Goal: Information Seeking & Learning: Learn about a topic

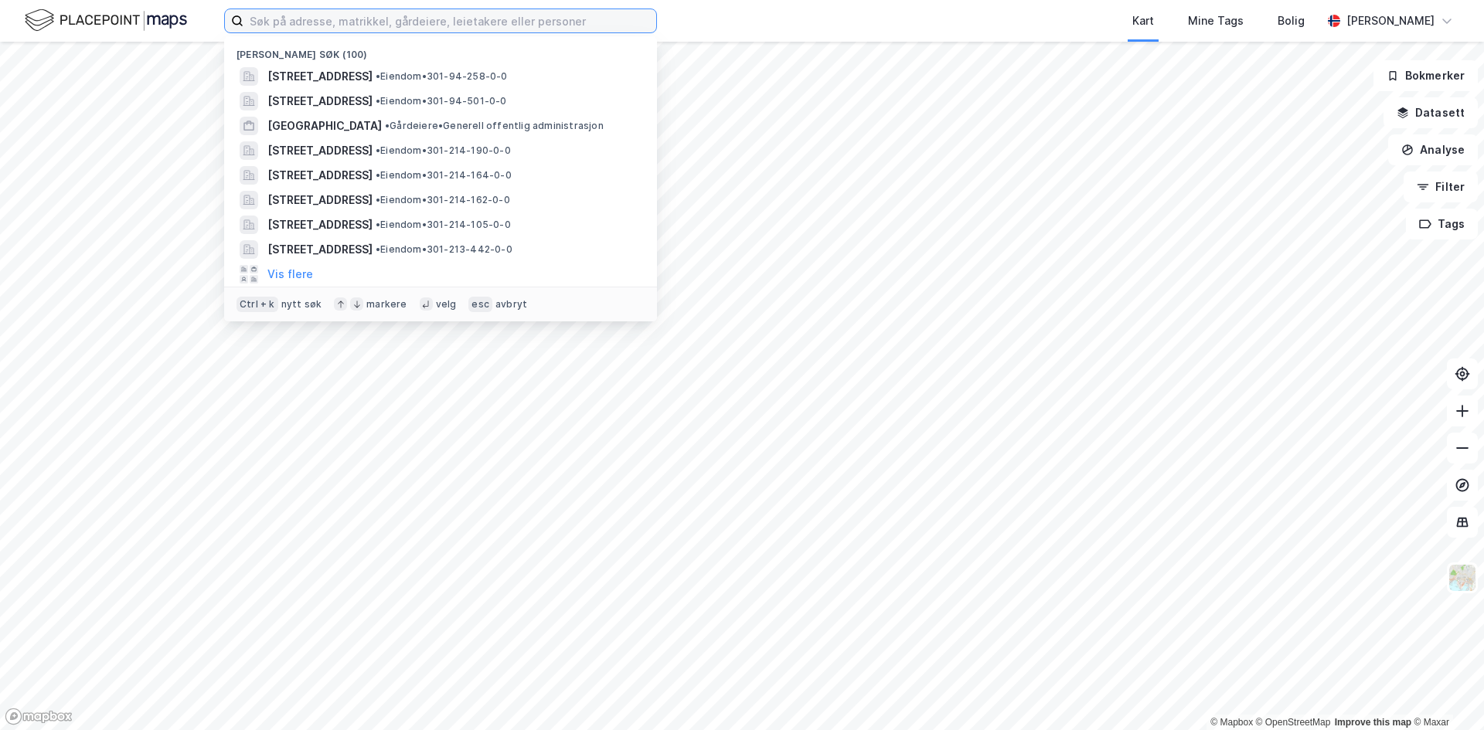
click at [301, 15] on input at bounding box center [449, 20] width 413 height 23
paste input "Gården Schous Plass 1 AS"
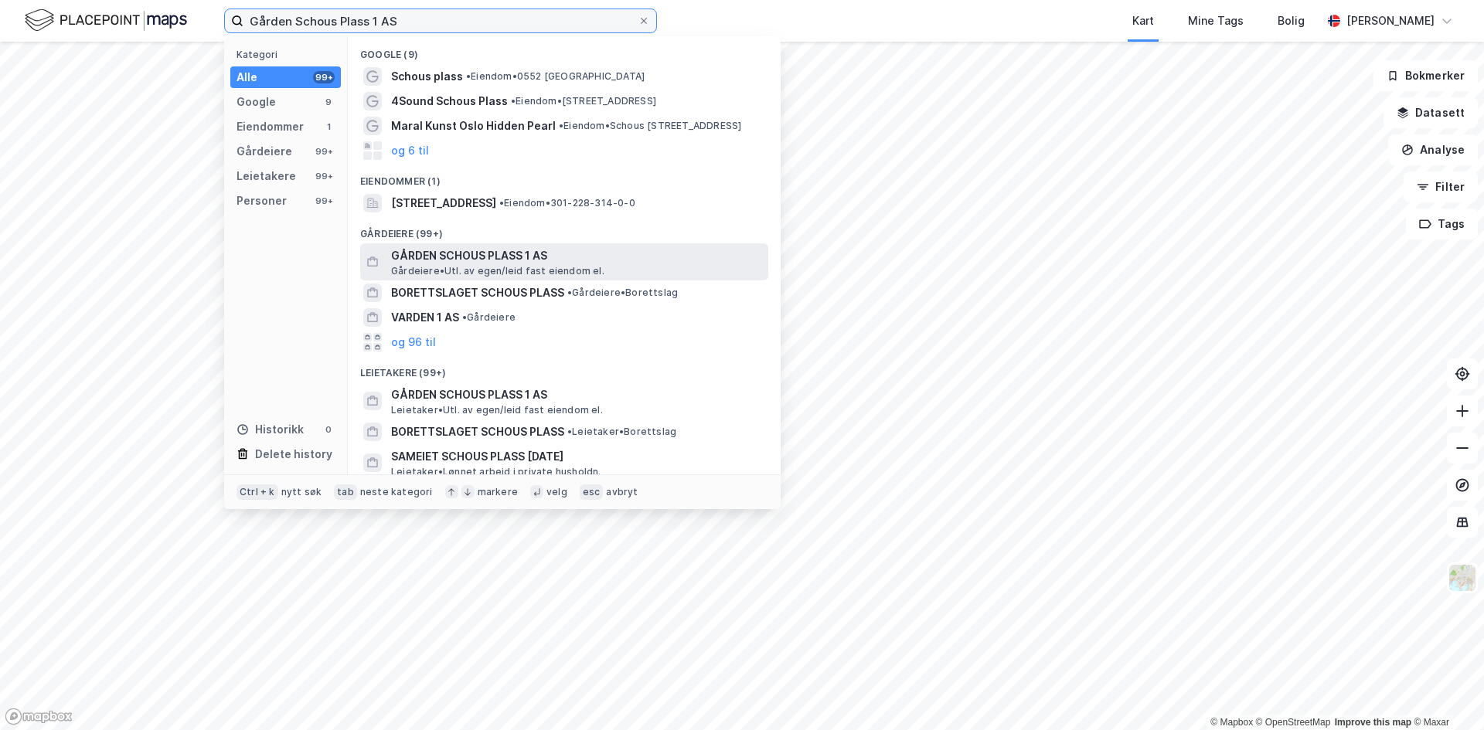
type input "Gården Schous Plass 1 AS"
click at [567, 270] on span "Gårdeiere • Utl. av egen/leid fast eiendom el." at bounding box center [497, 271] width 213 height 12
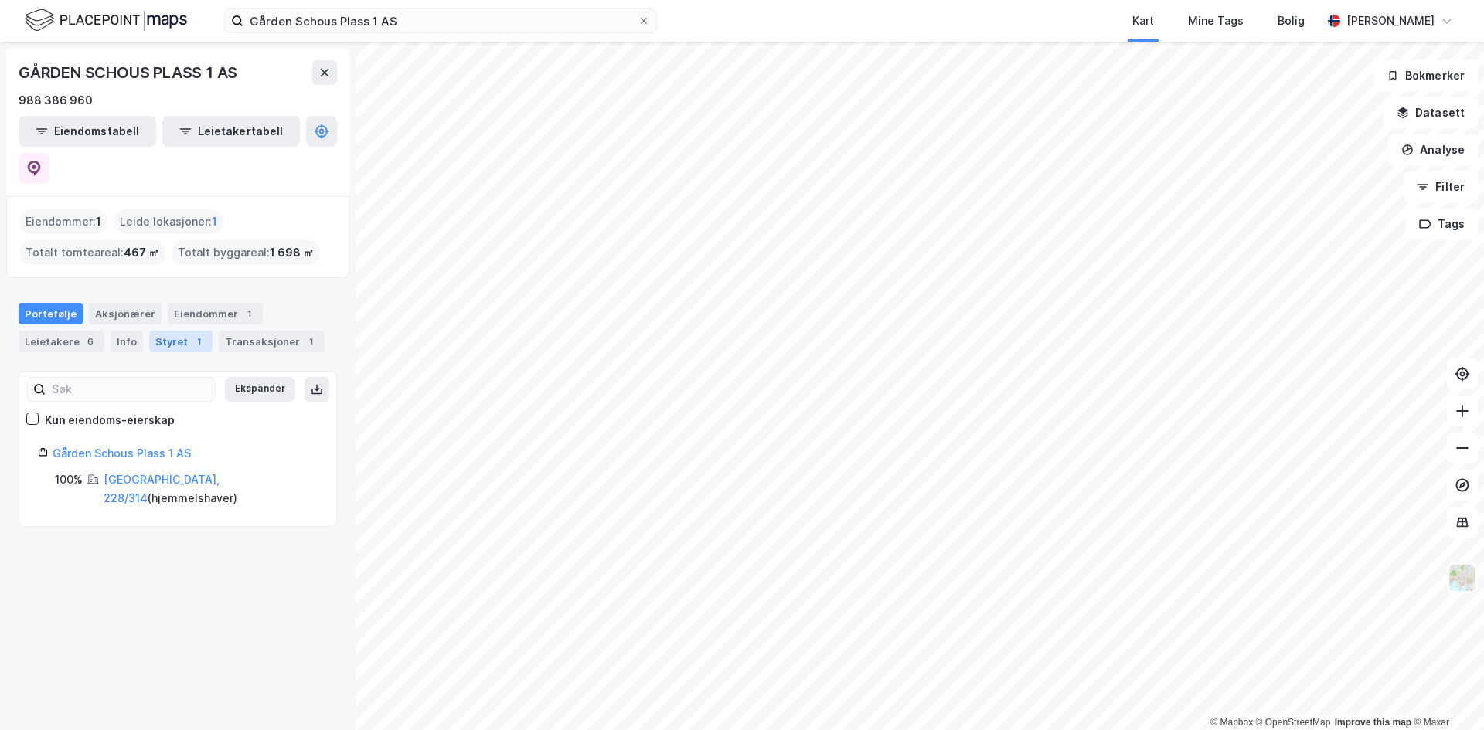
click at [181, 331] on div "Styret 1" at bounding box center [180, 342] width 63 height 22
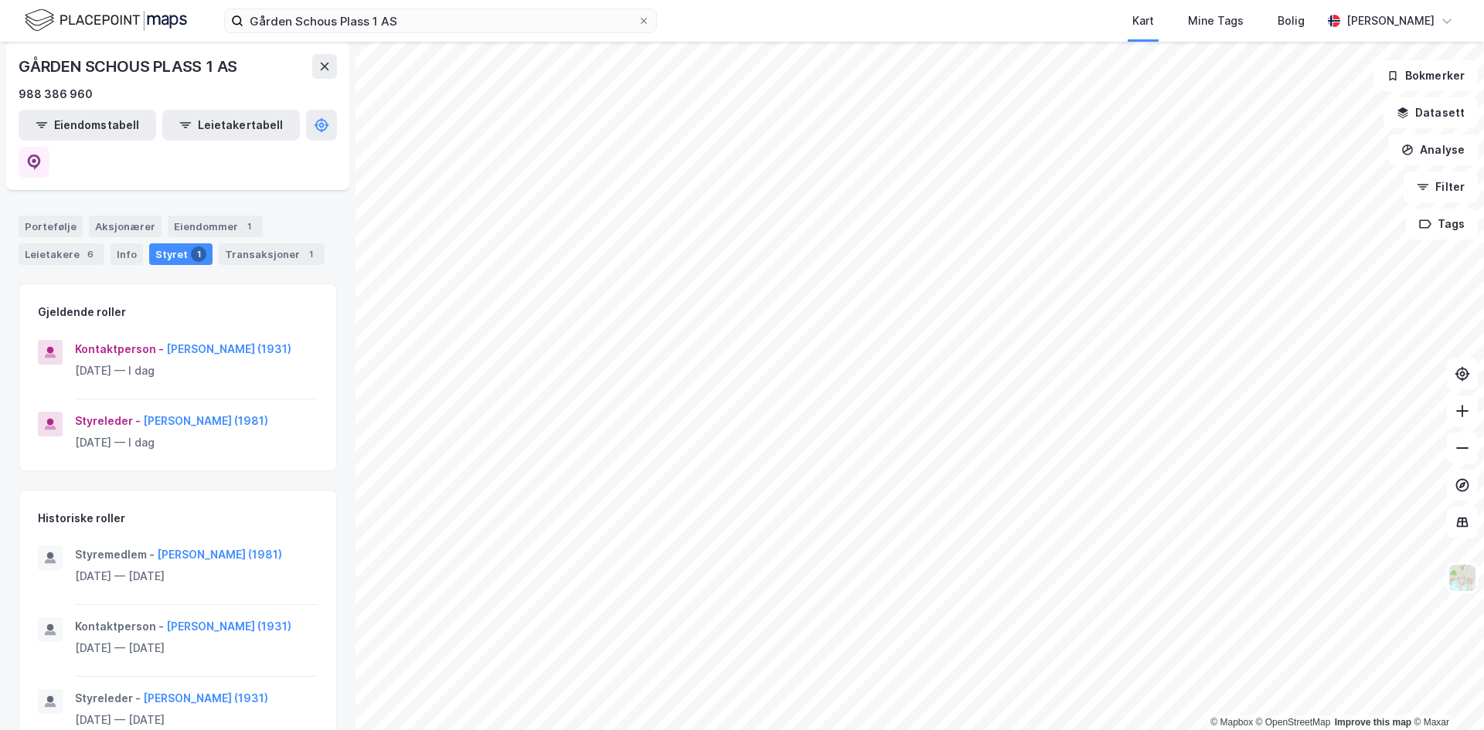
scroll to position [10, 0]
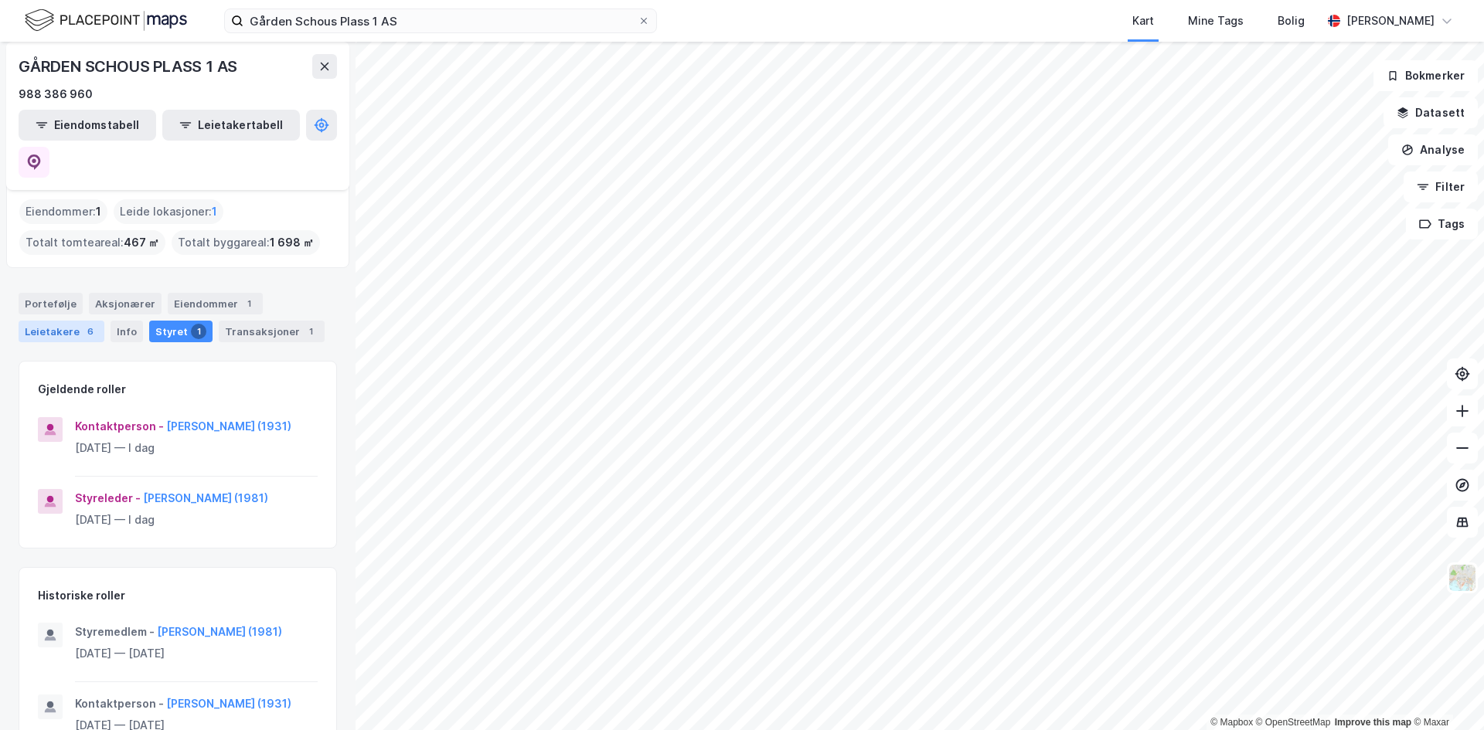
click at [92, 321] on div "Leietakere 6" at bounding box center [62, 332] width 86 height 22
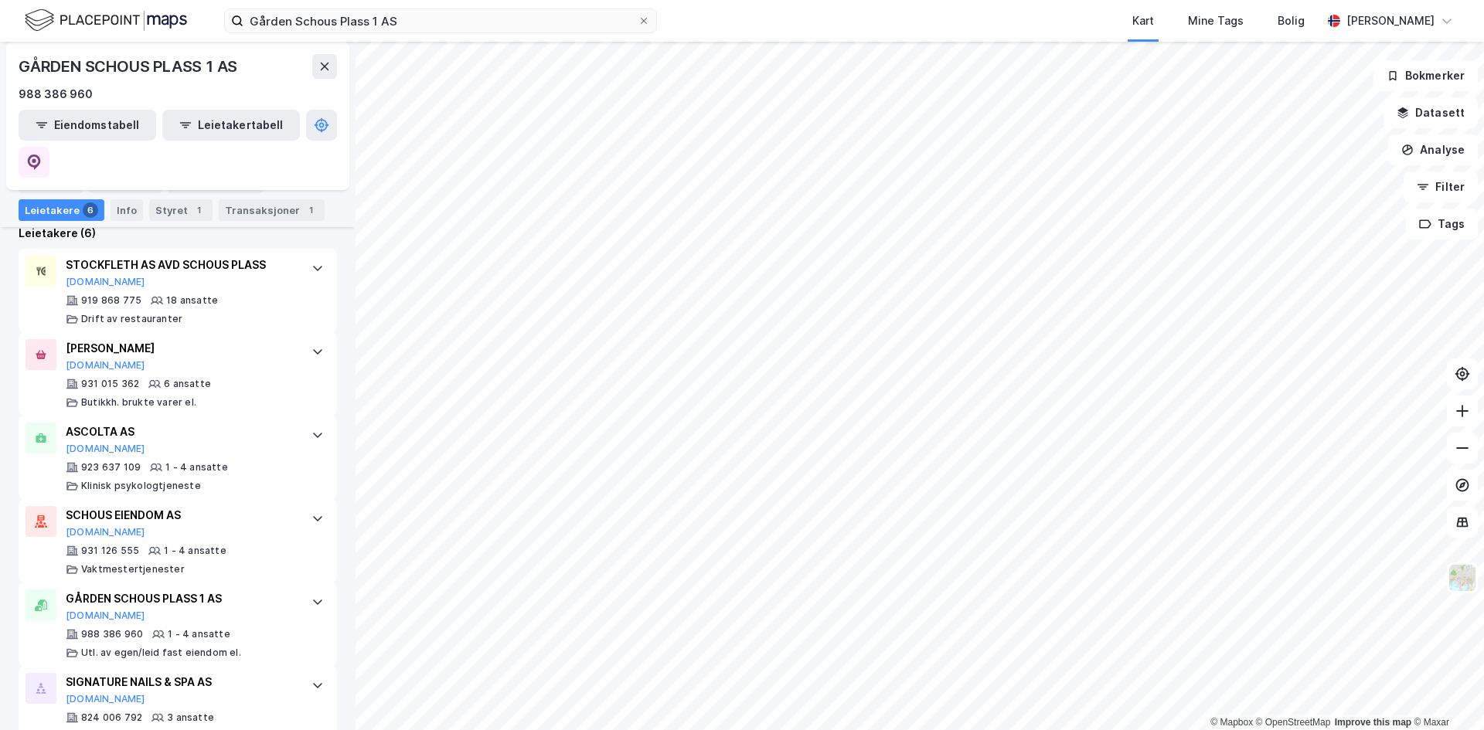
scroll to position [402, 0]
click at [125, 188] on div "Aksjonærer" at bounding box center [125, 183] width 73 height 22
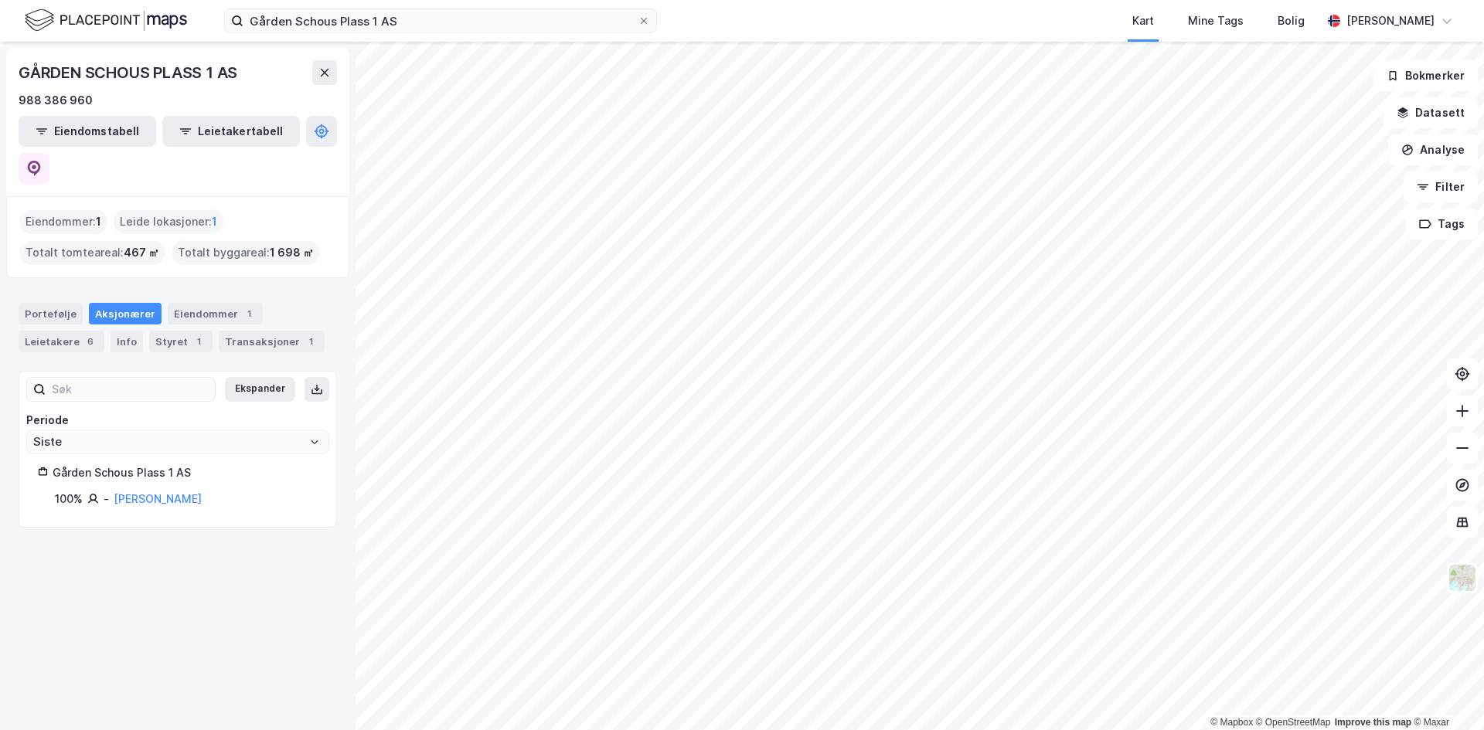
drag, startPoint x: 204, startPoint y: 556, endPoint x: 185, endPoint y: 563, distance: 20.1
click at [185, 563] on div "GÅRDEN SCHOUS PLASS 1 AS 988 386 960 Eiendomstabell Leietakertabell Eiendommer …" at bounding box center [177, 386] width 355 height 689
